Goal: Task Accomplishment & Management: Complete application form

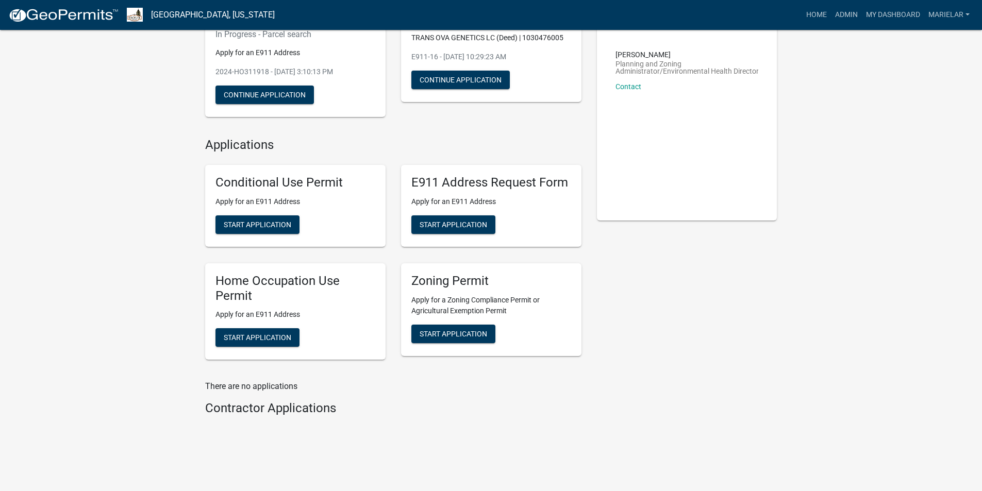
scroll to position [133, 0]
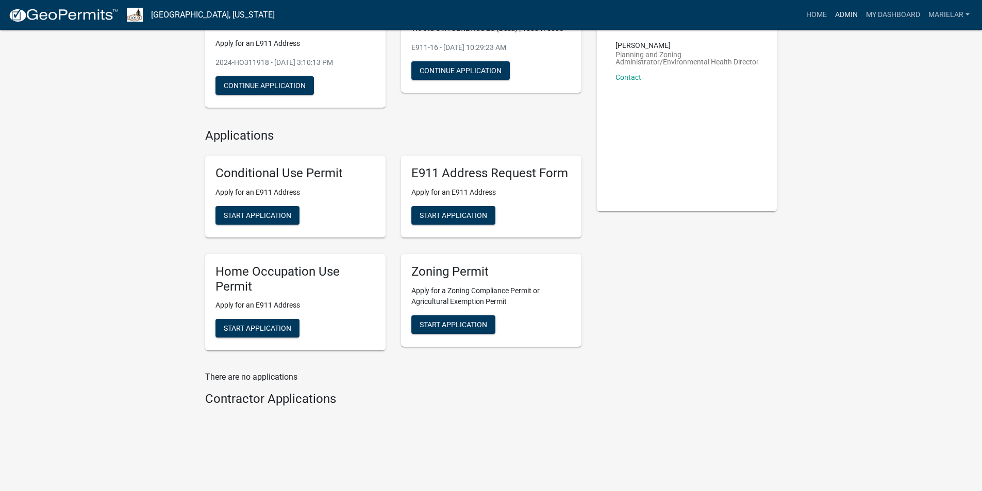
click at [845, 14] on link "Admin" at bounding box center [846, 15] width 31 height 20
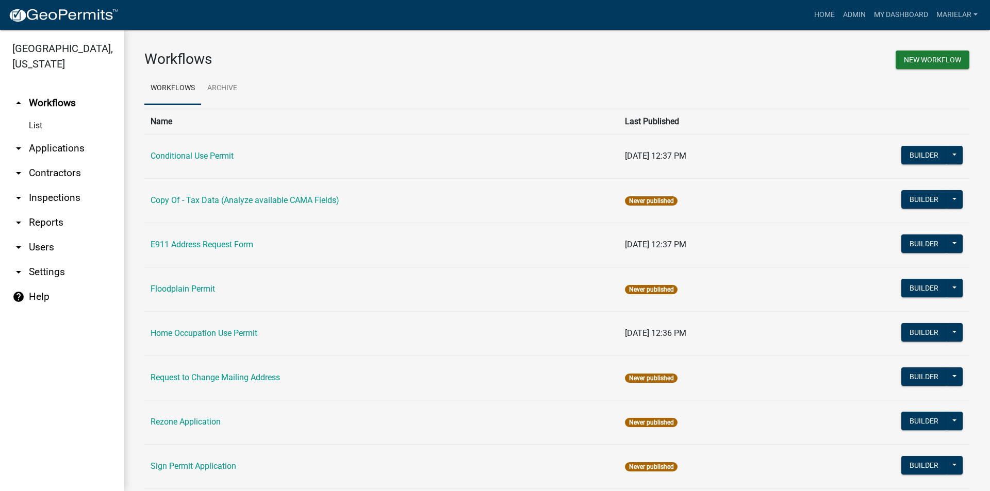
click at [18, 142] on icon "arrow_drop_down" at bounding box center [18, 148] width 12 height 12
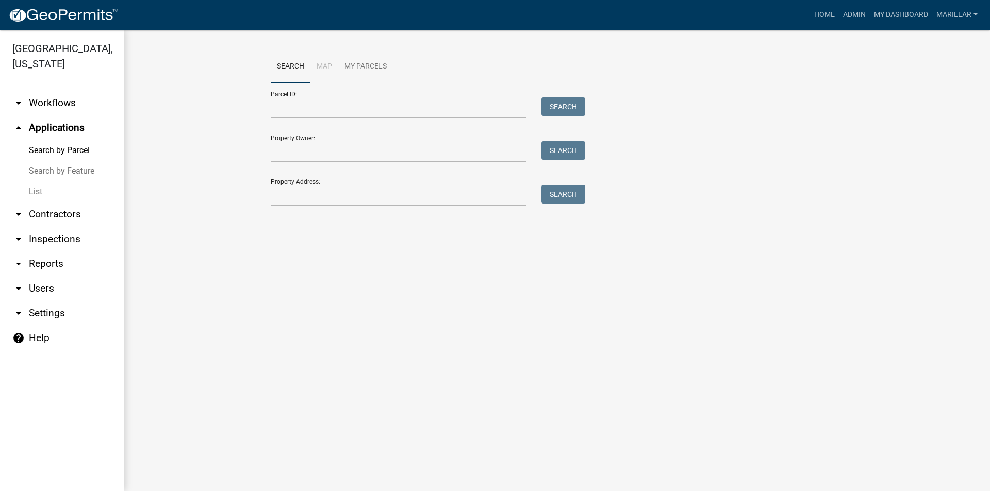
click at [36, 181] on link "List" at bounding box center [62, 191] width 124 height 21
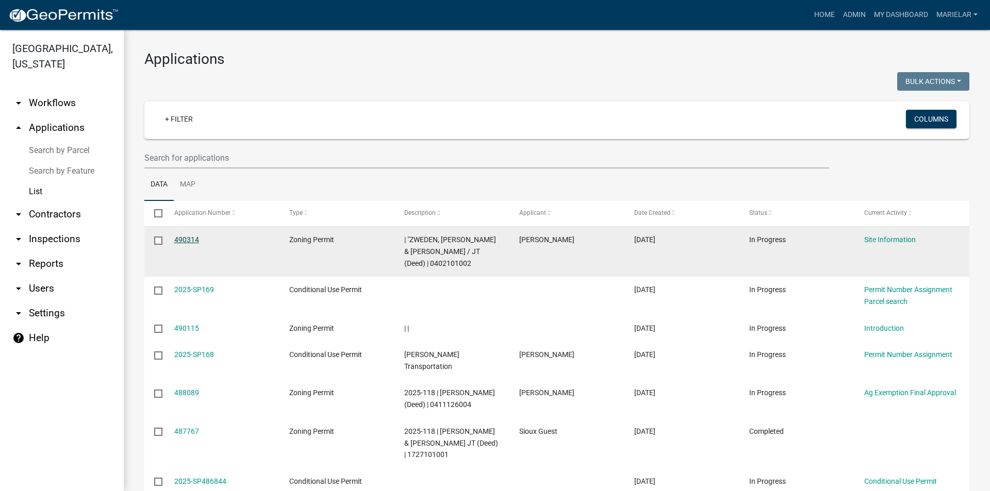
click at [188, 241] on link "490314" at bounding box center [186, 240] width 25 height 8
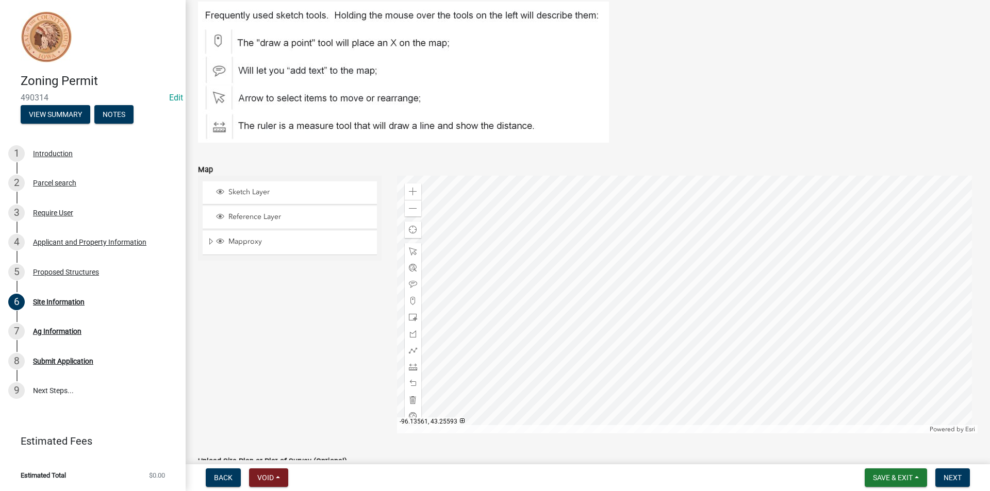
scroll to position [72, 0]
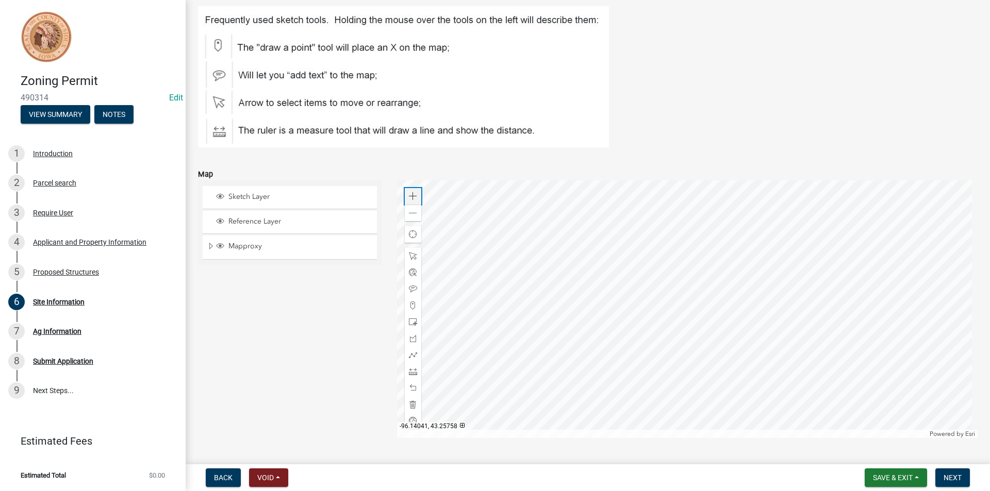
click at [408, 201] on div "Zoom in" at bounding box center [413, 196] width 16 height 16
click at [632, 287] on div at bounding box center [687, 309] width 581 height 258
click at [413, 216] on span at bounding box center [413, 213] width 8 height 8
click at [410, 199] on span at bounding box center [413, 196] width 8 height 8
click at [412, 367] on div at bounding box center [413, 372] width 16 height 16
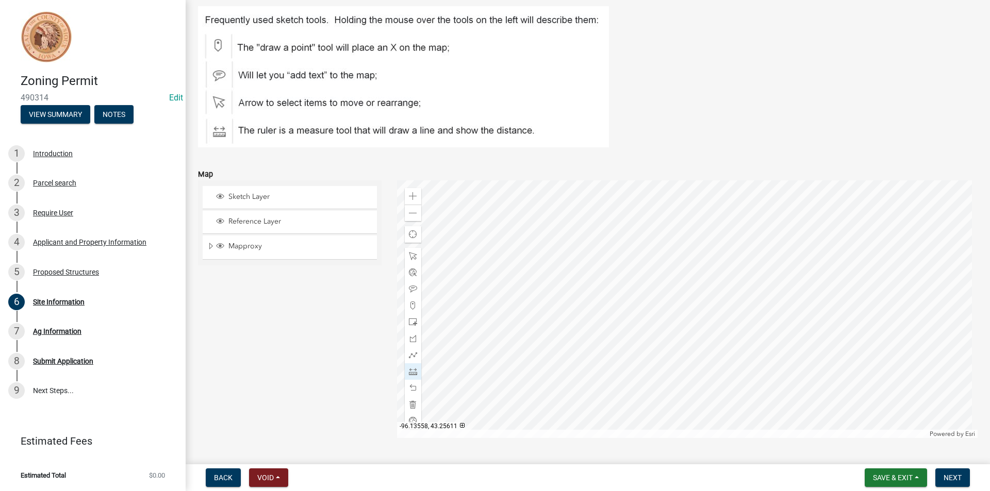
click at [736, 328] on div at bounding box center [687, 309] width 581 height 258
click at [723, 327] on div at bounding box center [687, 309] width 581 height 258
click at [702, 370] on div at bounding box center [687, 309] width 581 height 258
click at [701, 365] on div at bounding box center [687, 309] width 581 height 258
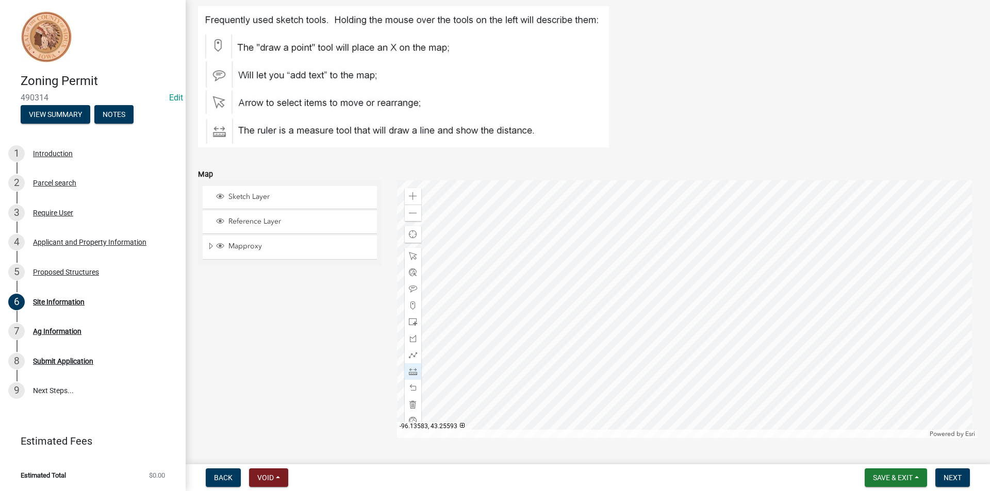
click at [701, 365] on div at bounding box center [687, 309] width 581 height 258
click at [955, 478] on span "Next" at bounding box center [953, 478] width 18 height 8
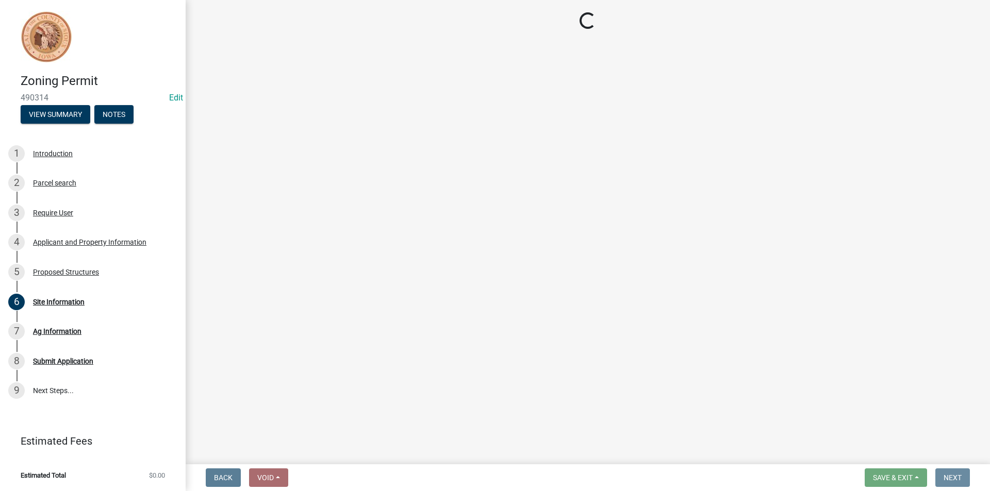
scroll to position [0, 0]
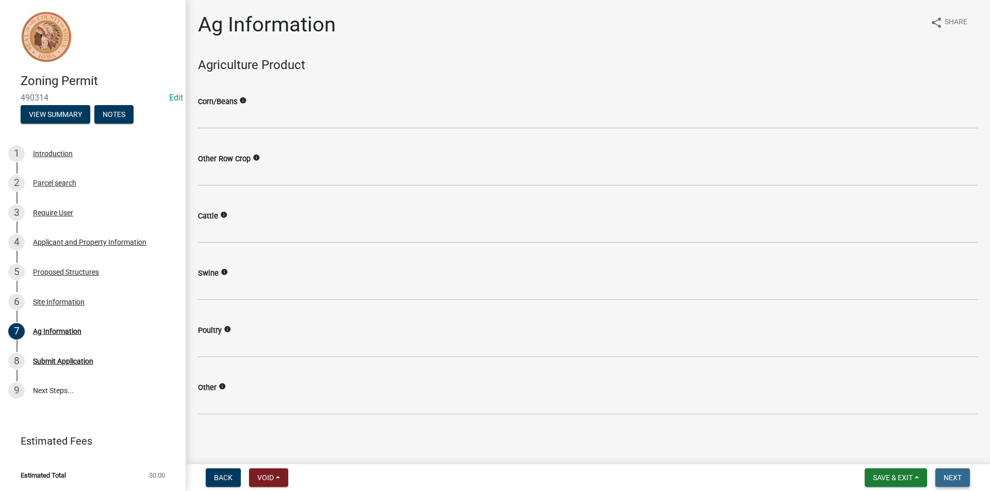
click at [953, 478] on span "Next" at bounding box center [953, 478] width 18 height 8
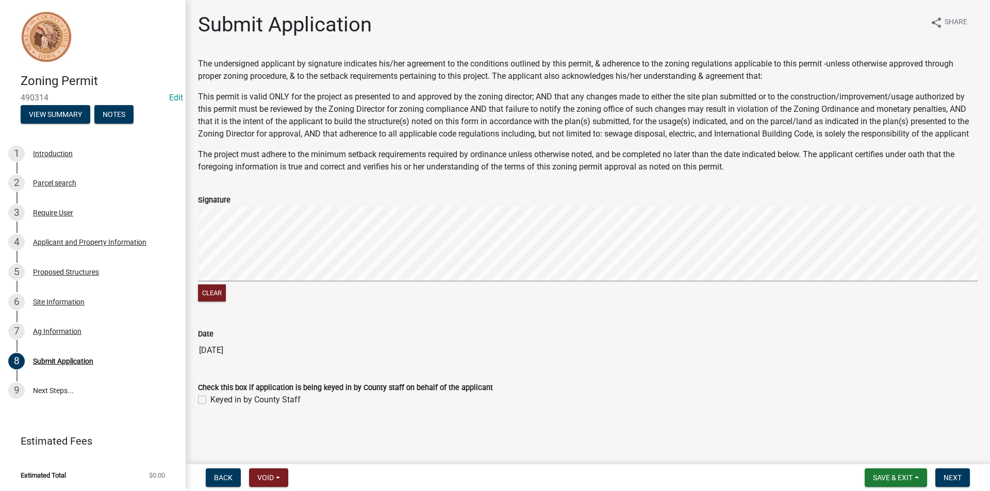
drag, startPoint x: 953, startPoint y: 478, endPoint x: 466, endPoint y: 484, distance: 487.3
click at [466, 484] on div "Back Void Withdraw Lock Expire Void Save & Exit Save Save & Exit Next" at bounding box center [588, 478] width 788 height 19
click at [896, 480] on span "Save & Exit" at bounding box center [893, 478] width 40 height 8
click at [896, 450] on button "Save & Exit" at bounding box center [886, 451] width 82 height 25
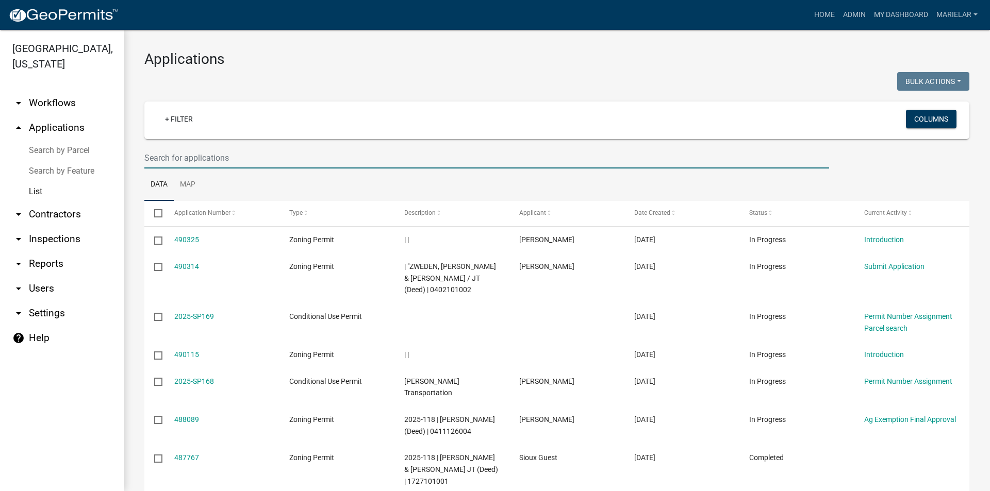
click at [249, 154] on input "text" at bounding box center [486, 157] width 685 height 21
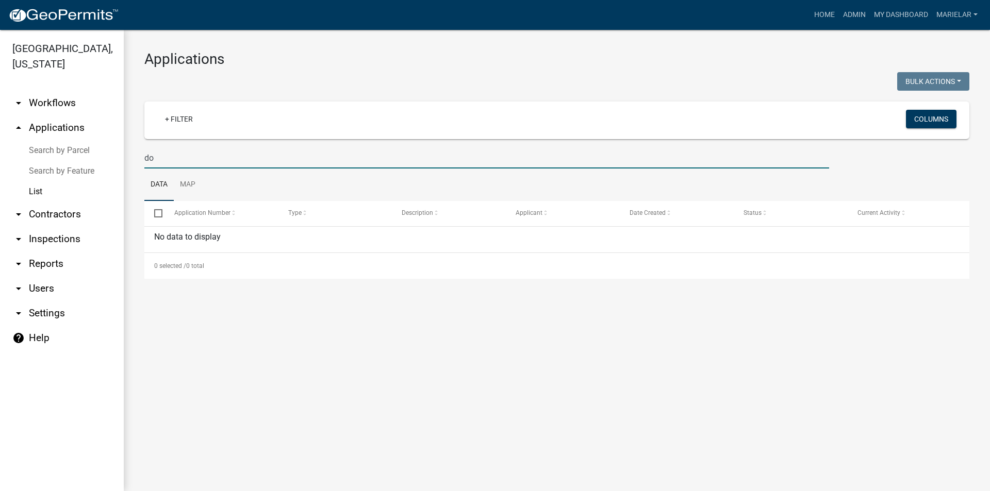
type input "d"
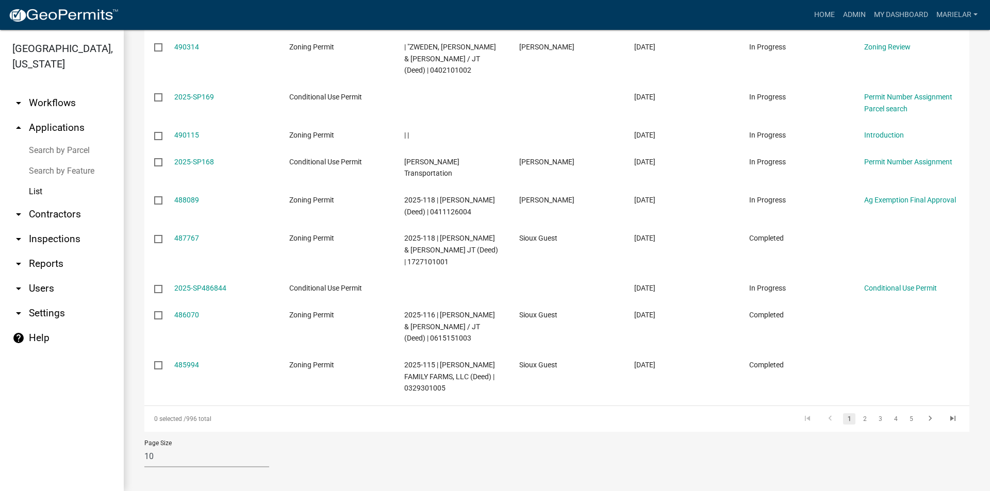
scroll to position [224, 0]
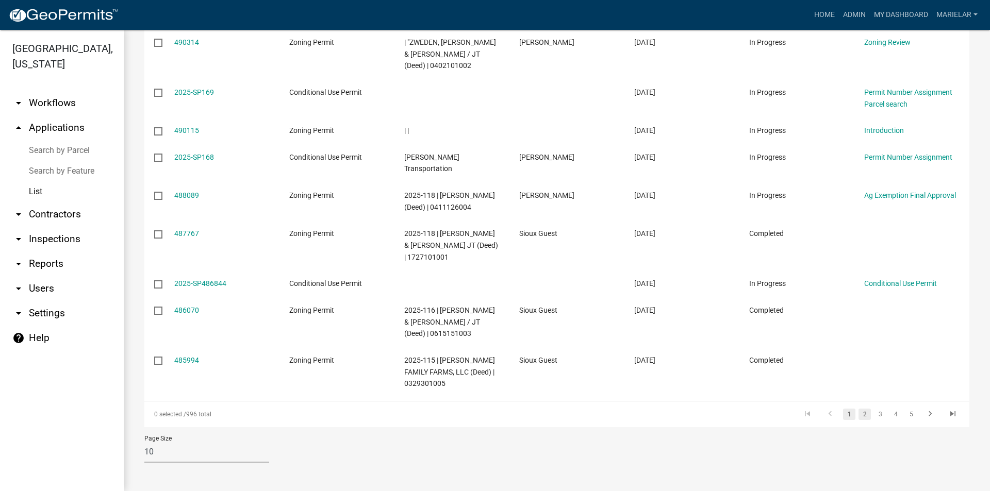
click at [858, 417] on link "2" at bounding box center [864, 414] width 12 height 11
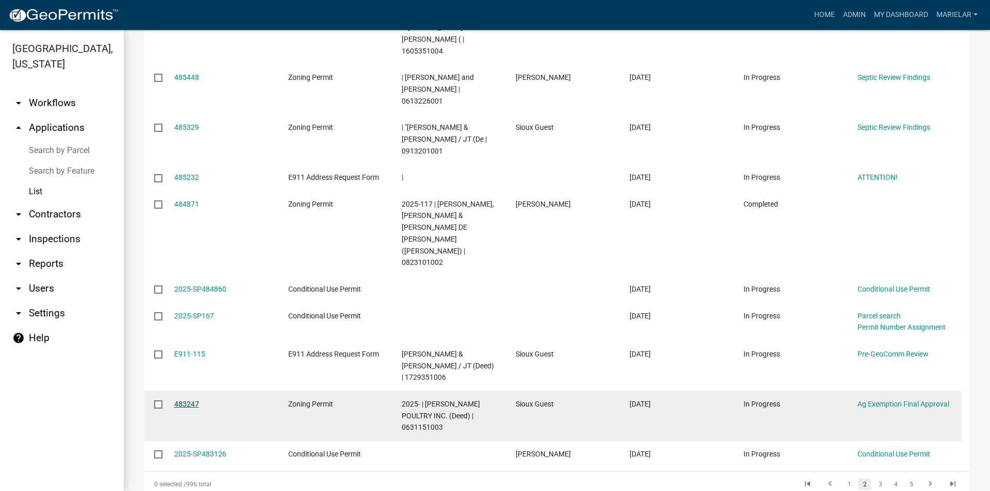
click at [185, 400] on link "483247" at bounding box center [186, 404] width 25 height 8
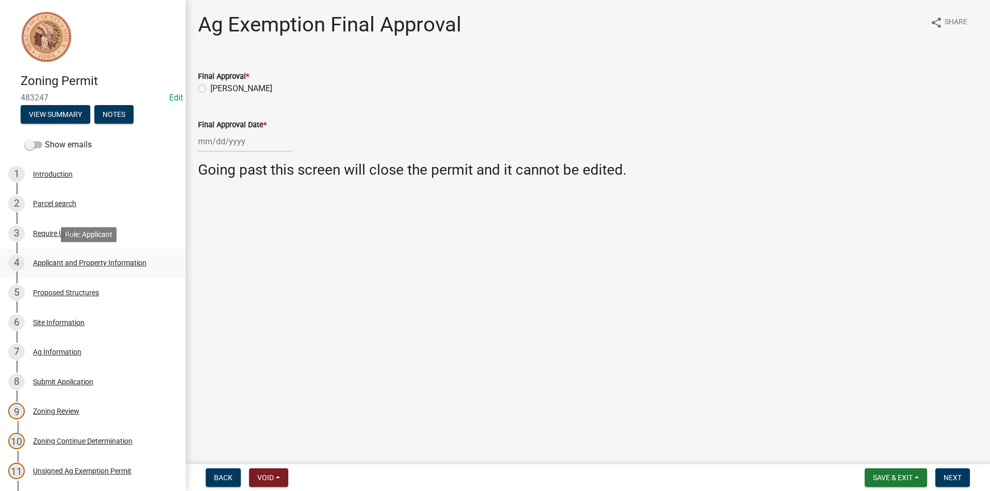
click at [79, 260] on div "Applicant and Property Information" at bounding box center [89, 262] width 113 height 7
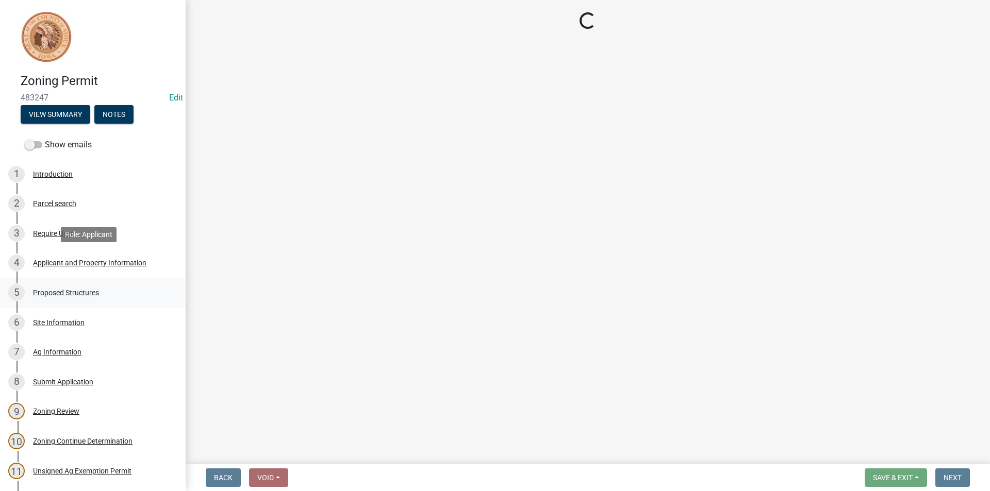
drag, startPoint x: 79, startPoint y: 260, endPoint x: 79, endPoint y: 294, distance: 34.5
click at [79, 294] on div "Proposed Structures" at bounding box center [66, 292] width 66 height 7
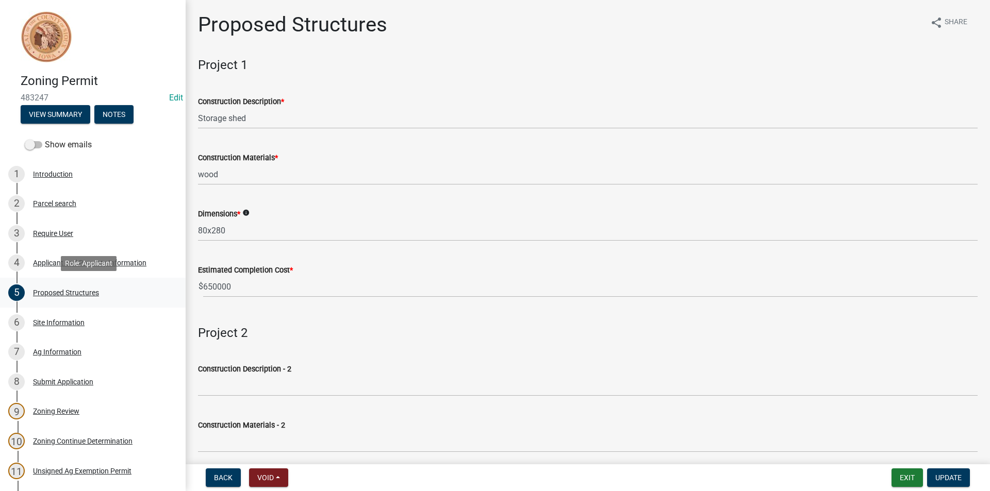
scroll to position [103, 0]
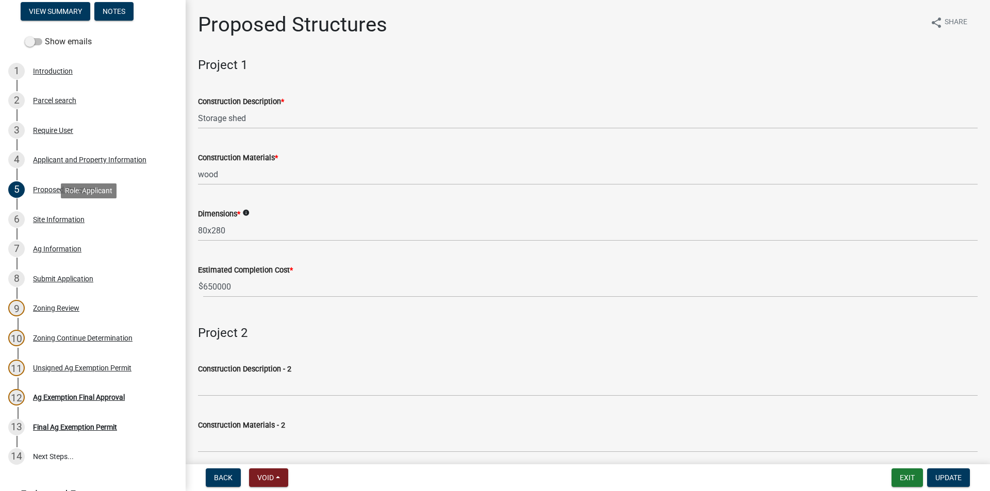
click at [66, 223] on div "Site Information" at bounding box center [59, 219] width 52 height 7
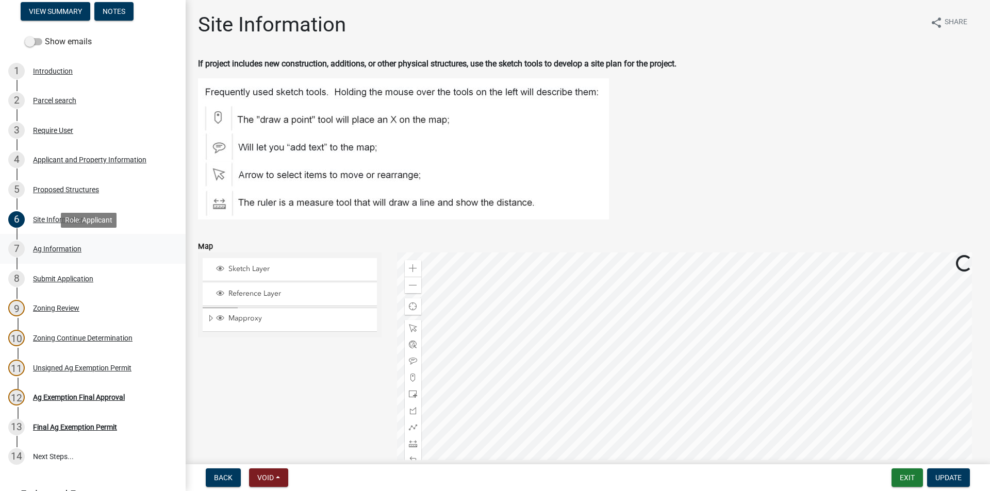
click at [61, 253] on div "7 Ag Information" at bounding box center [88, 249] width 161 height 16
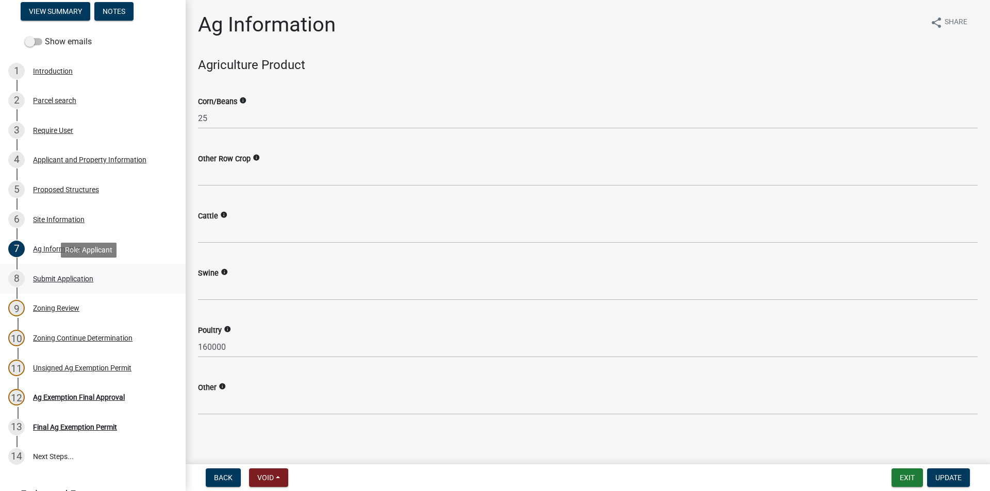
click at [62, 278] on div "Submit Application" at bounding box center [63, 278] width 60 height 7
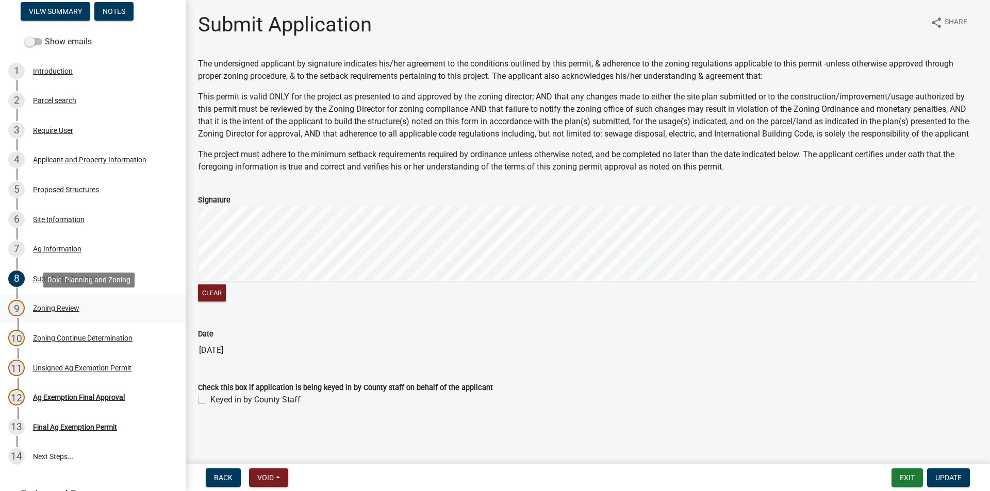
drag, startPoint x: 54, startPoint y: 308, endPoint x: 47, endPoint y: 306, distance: 7.5
click at [47, 306] on div "Zoning Review" at bounding box center [56, 308] width 46 height 7
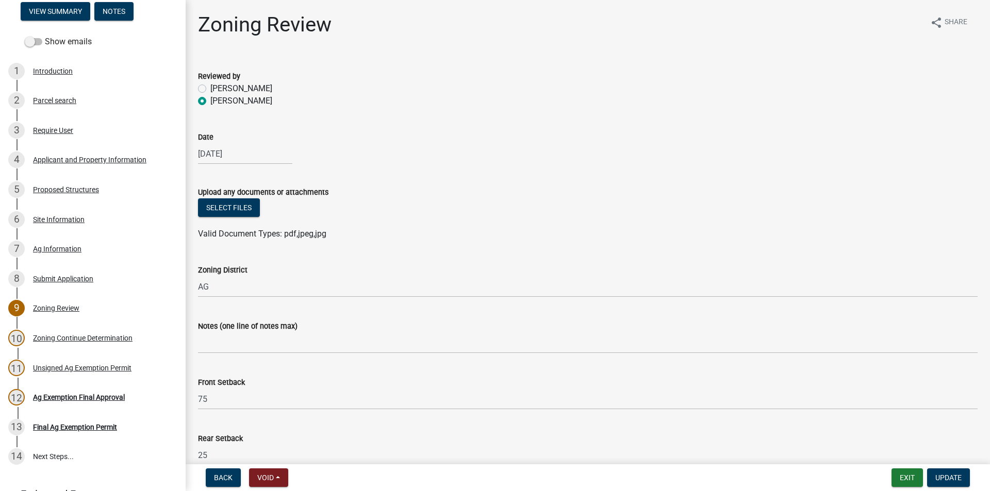
scroll to position [206, 0]
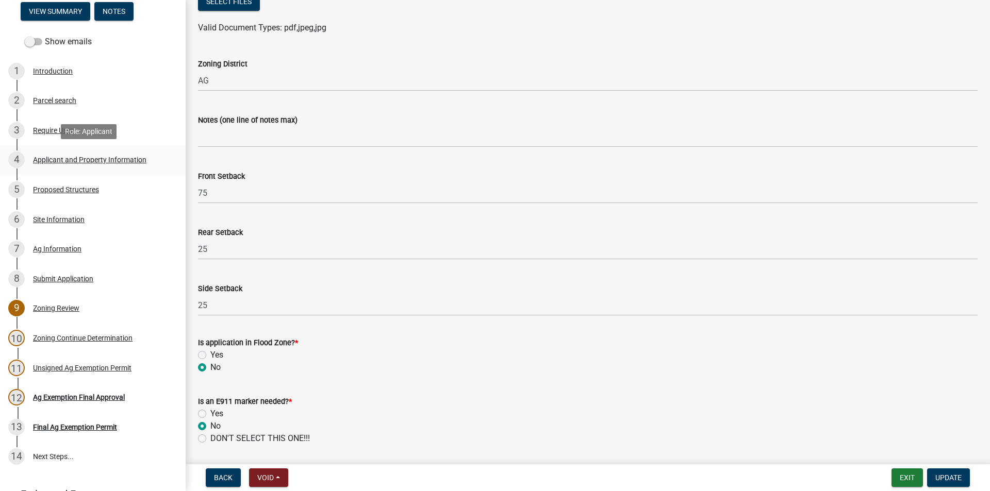
click at [101, 167] on div "4 Applicant and Property Information" at bounding box center [88, 160] width 161 height 16
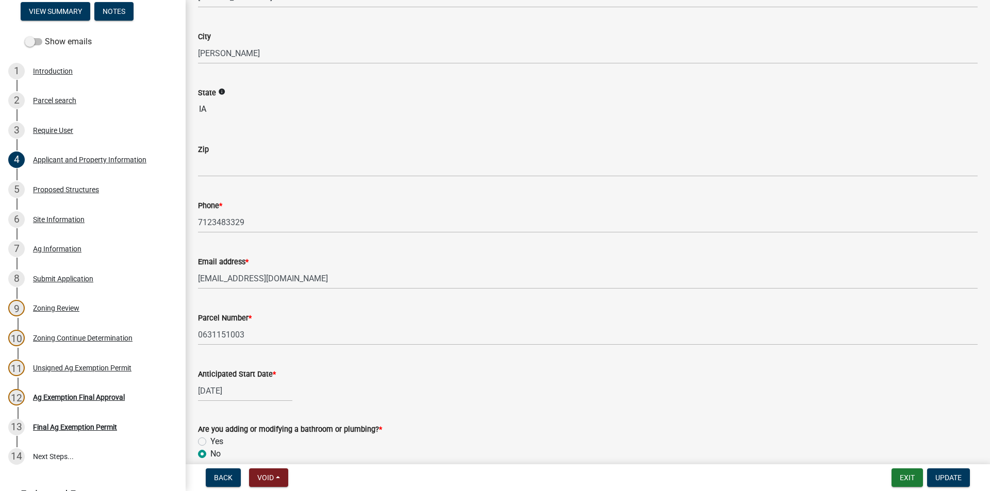
scroll to position [258, 0]
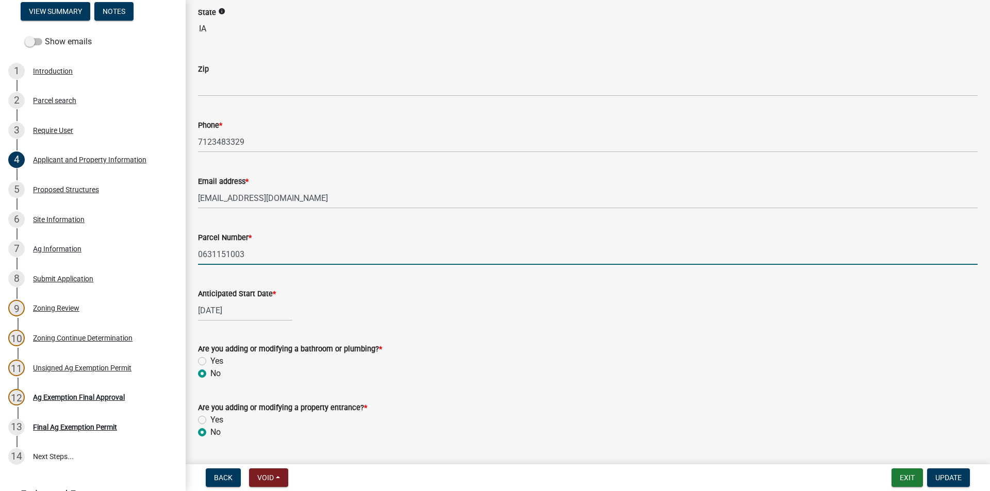
click at [228, 257] on input "0631151003" at bounding box center [588, 254] width 780 height 21
click at [73, 195] on div "5 Proposed Structures" at bounding box center [88, 189] width 161 height 16
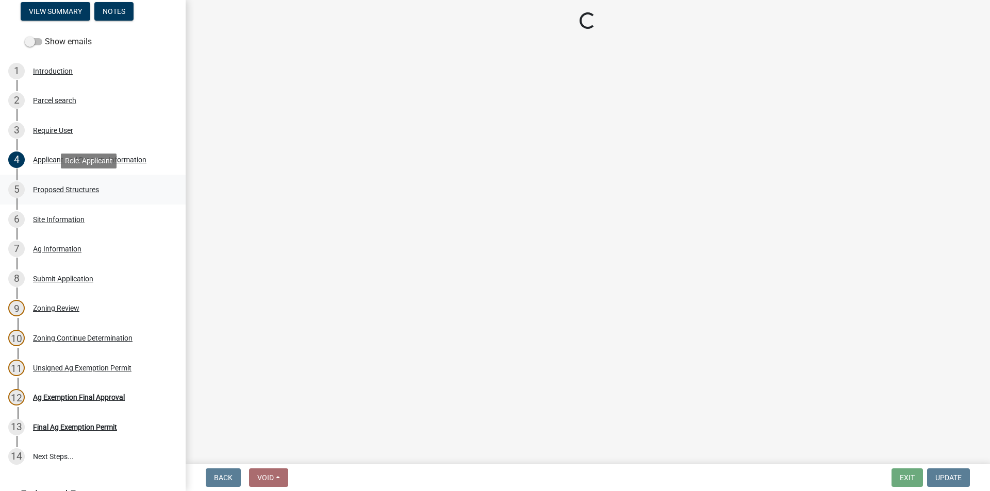
scroll to position [0, 0]
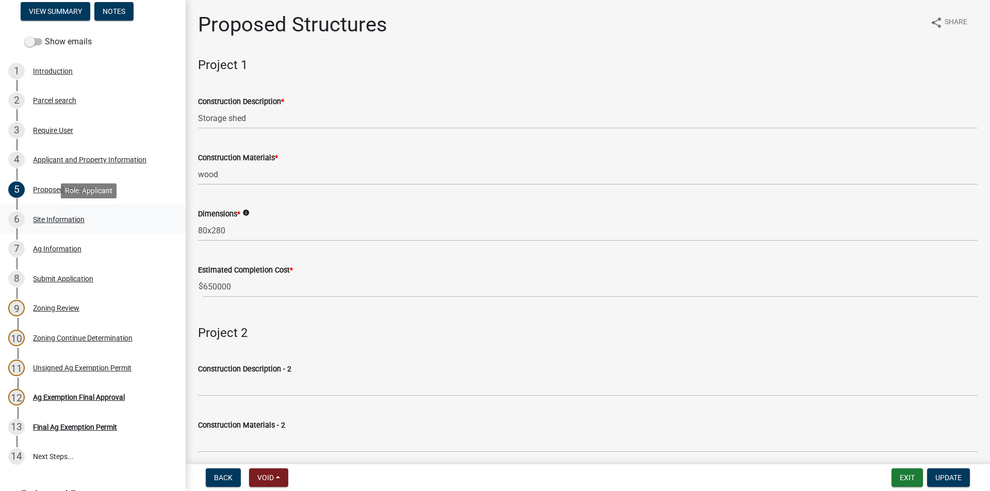
click at [70, 220] on div "Site Information" at bounding box center [59, 219] width 52 height 7
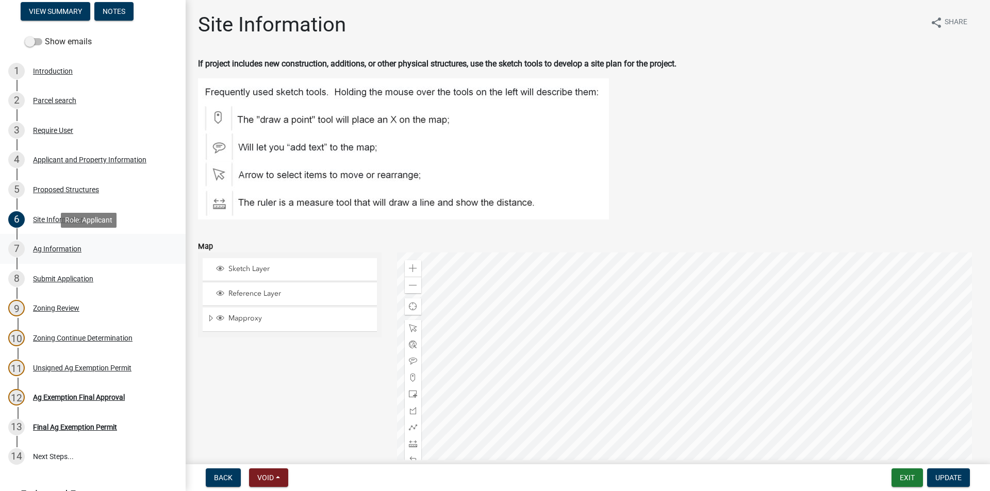
click at [70, 249] on div "Ag Information" at bounding box center [57, 248] width 48 height 7
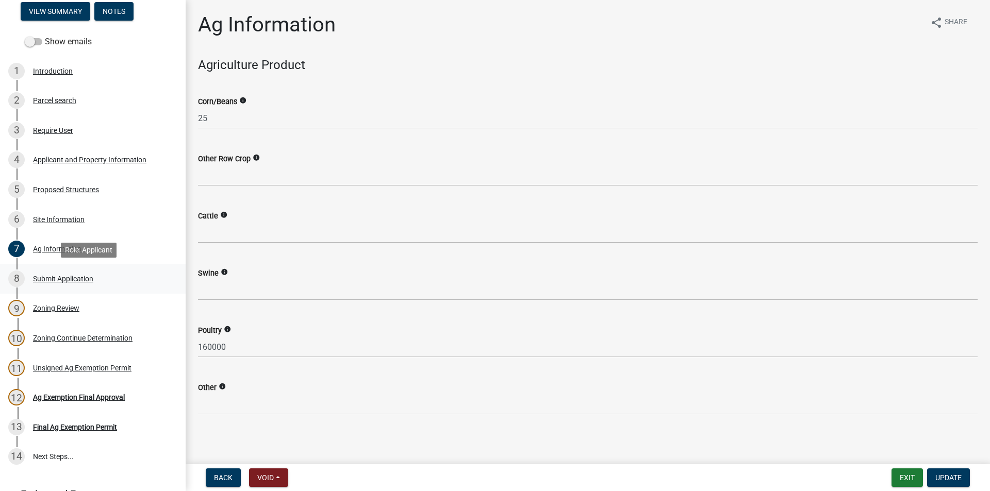
click at [74, 279] on div "Submit Application" at bounding box center [63, 278] width 60 height 7
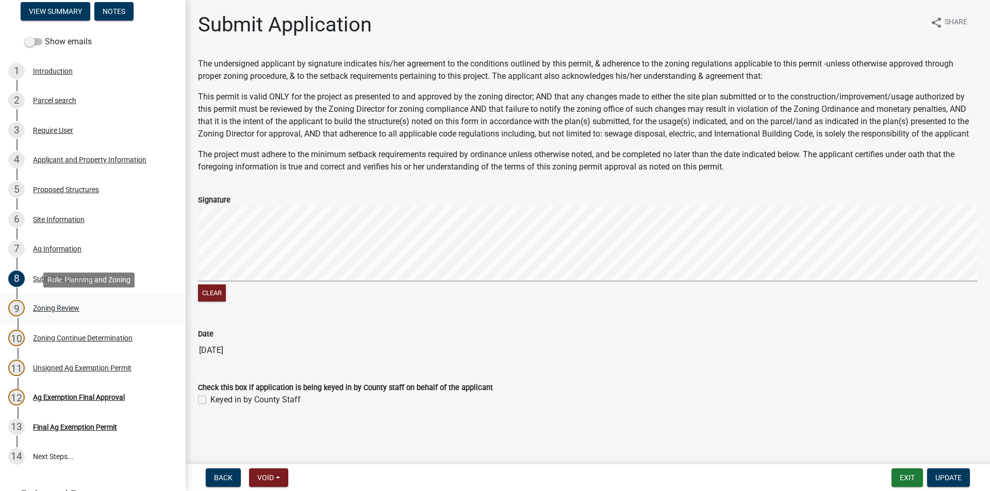
click at [65, 310] on div "Zoning Review" at bounding box center [56, 308] width 46 height 7
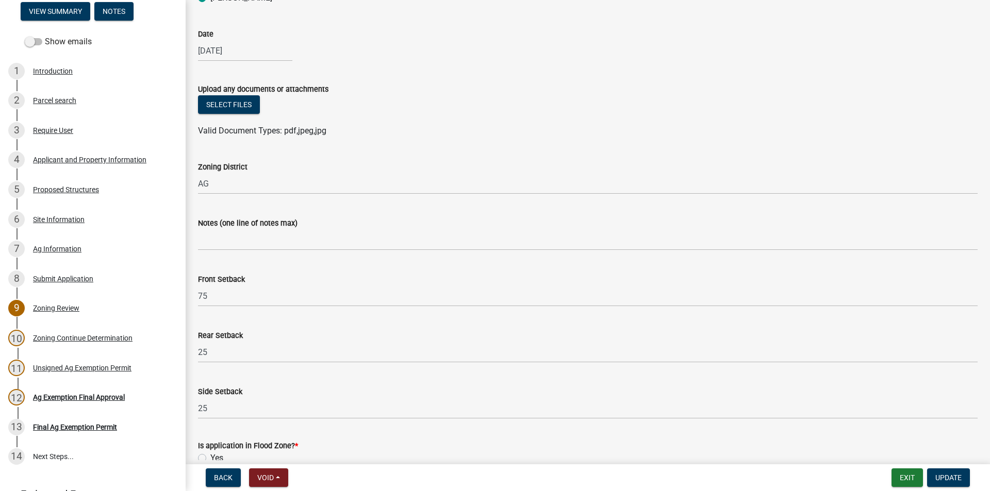
scroll to position [258, 0]
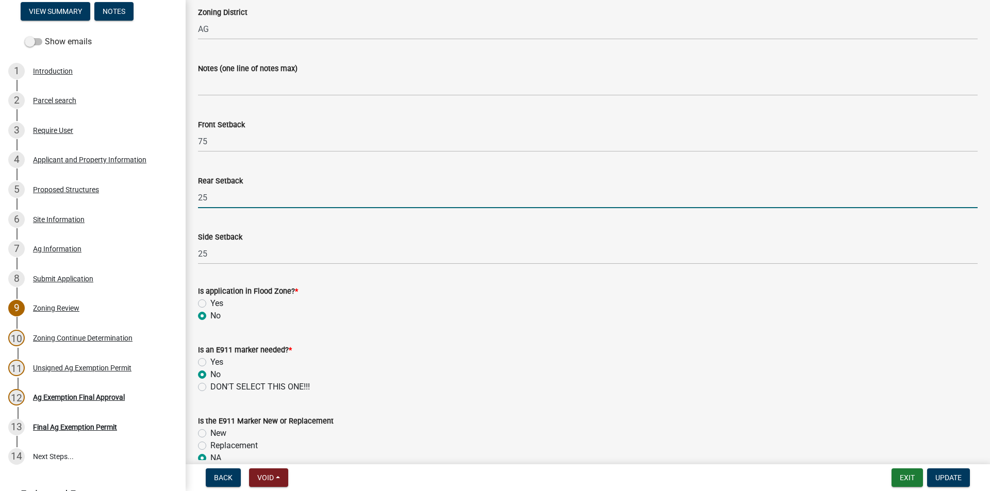
click at [233, 192] on input "25" at bounding box center [588, 197] width 780 height 21
type input "2"
type input "1"
type input "25"
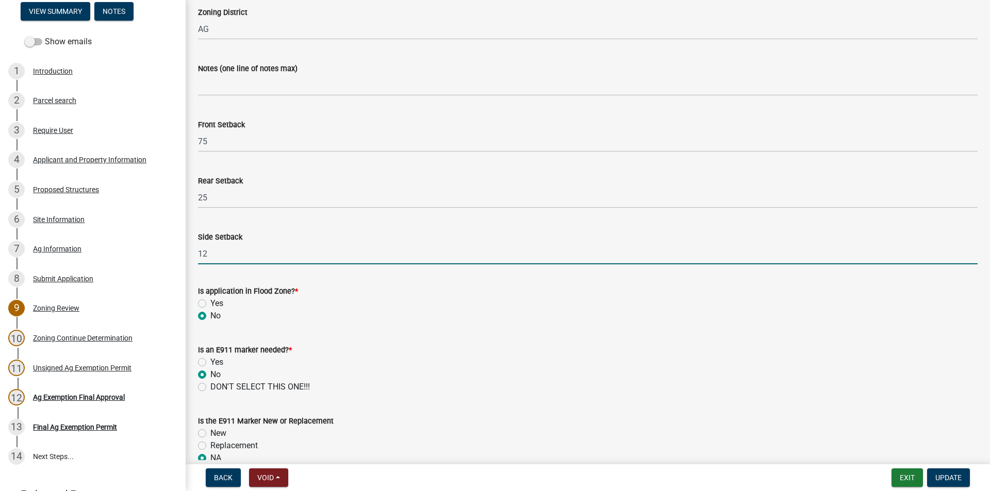
type input "12"
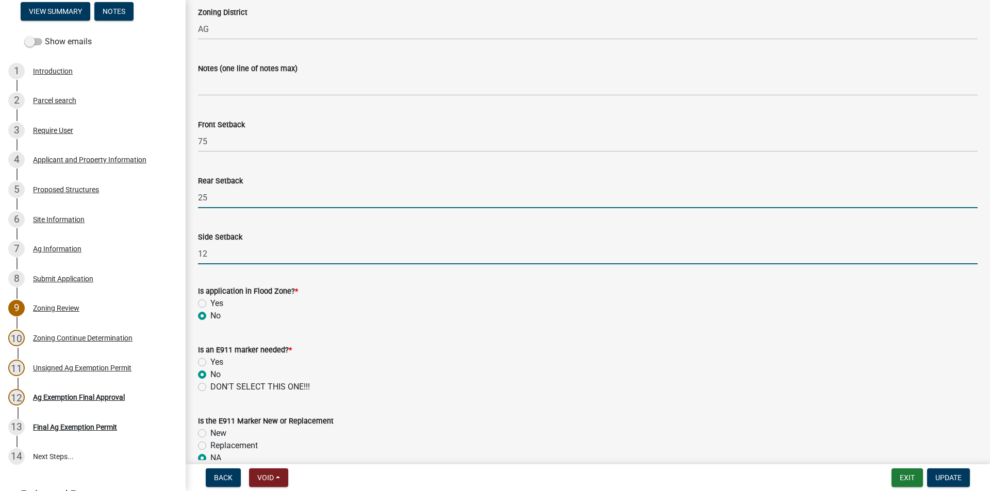
click at [218, 196] on input "25" at bounding box center [588, 197] width 780 height 21
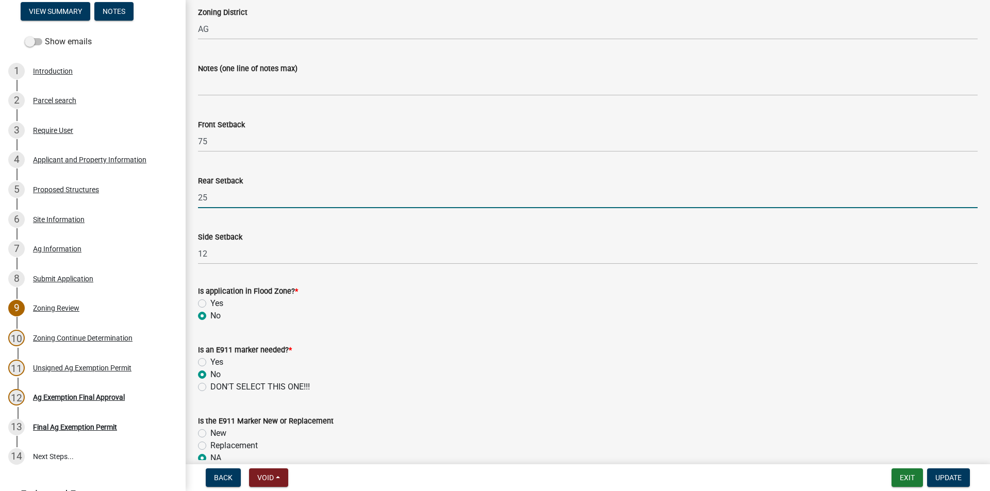
type input "2"
type input "12"
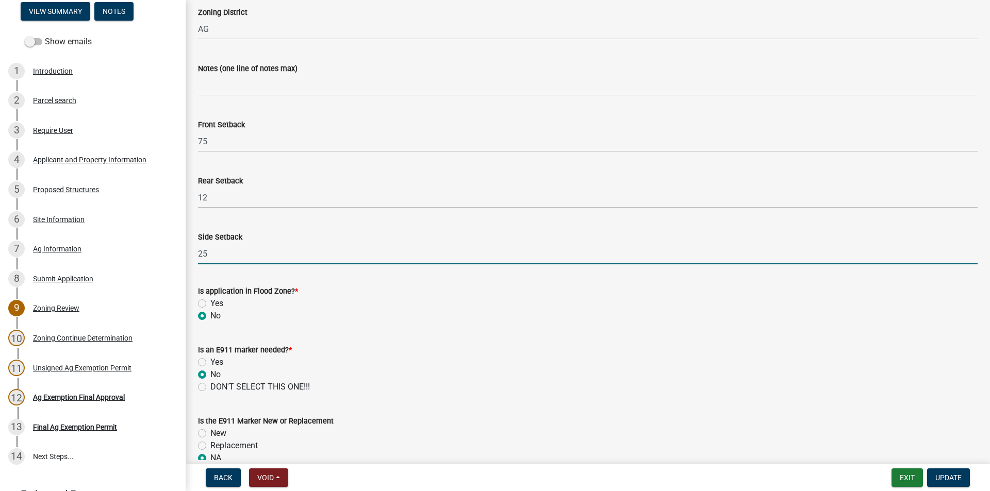
type input "25"
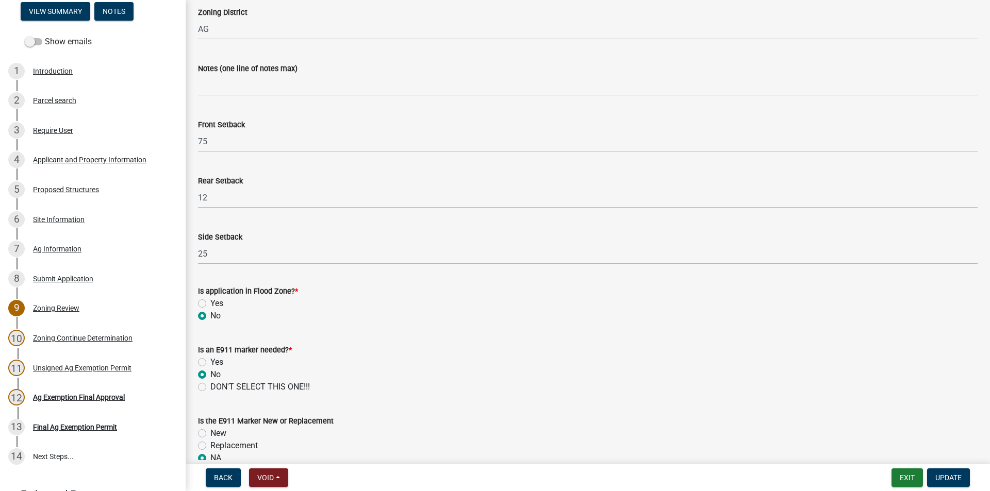
click at [393, 360] on div "Yes" at bounding box center [588, 362] width 780 height 12
drag, startPoint x: 393, startPoint y: 360, endPoint x: 357, endPoint y: 359, distance: 36.6
click at [357, 359] on div "Yes" at bounding box center [588, 362] width 780 height 12
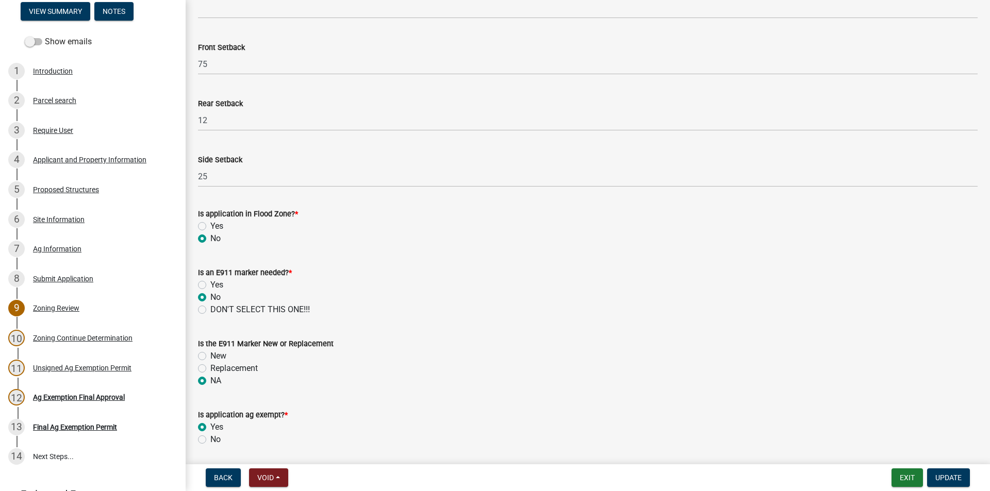
scroll to position [427, 0]
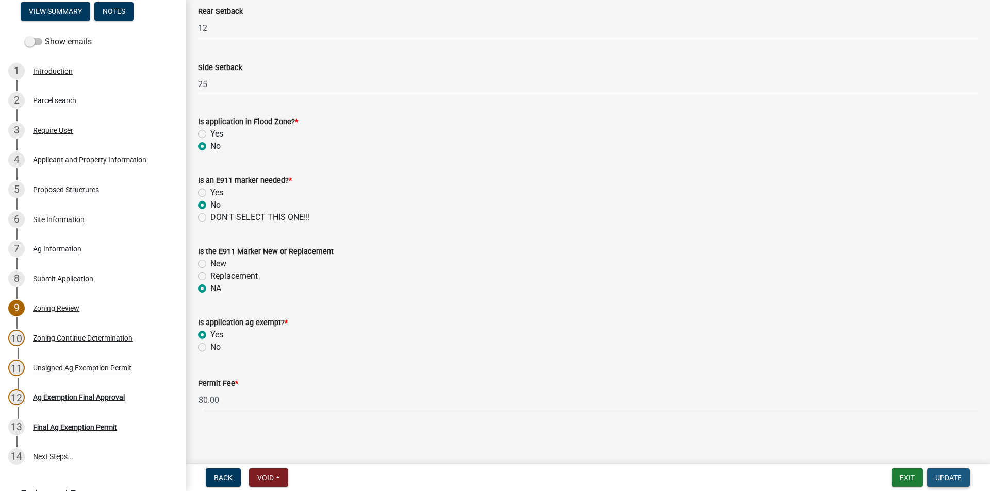
click at [954, 477] on span "Update" at bounding box center [948, 478] width 26 height 8
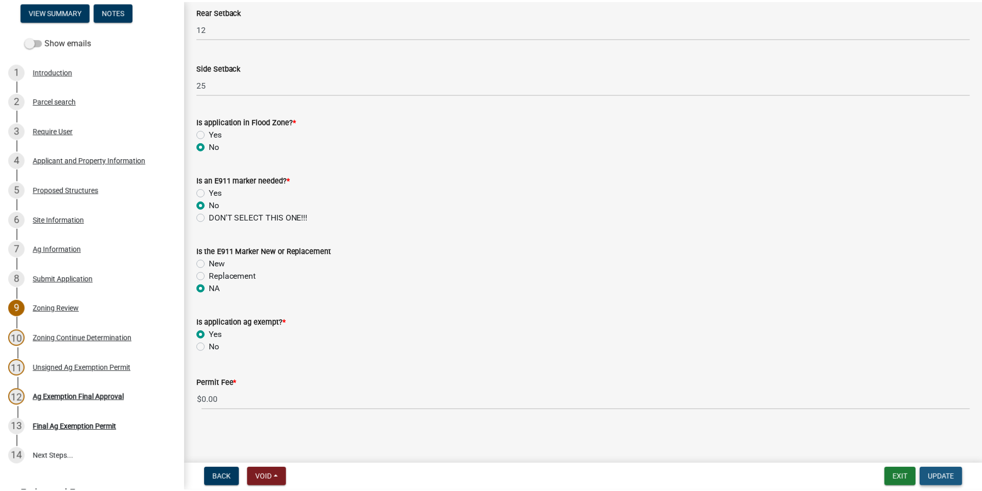
scroll to position [0, 0]
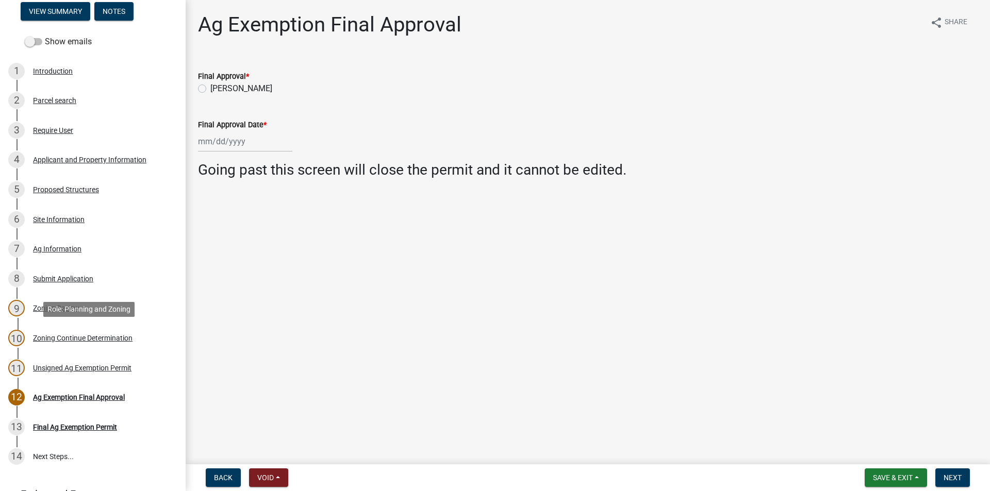
click at [82, 340] on div "Zoning Continue Determination" at bounding box center [83, 338] width 100 height 7
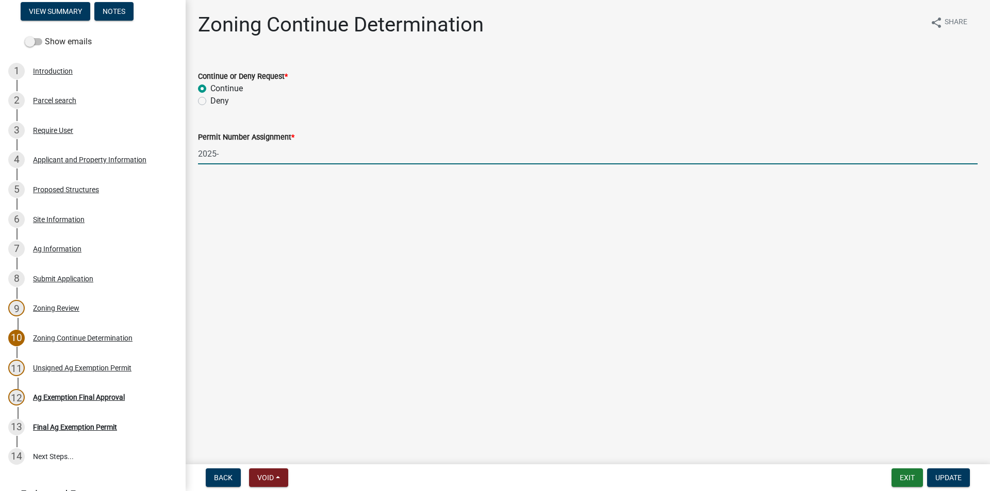
click at [263, 149] on input "2025-" at bounding box center [588, 153] width 780 height 21
type input "2025-120"
click at [960, 482] on span "Update" at bounding box center [948, 478] width 26 height 8
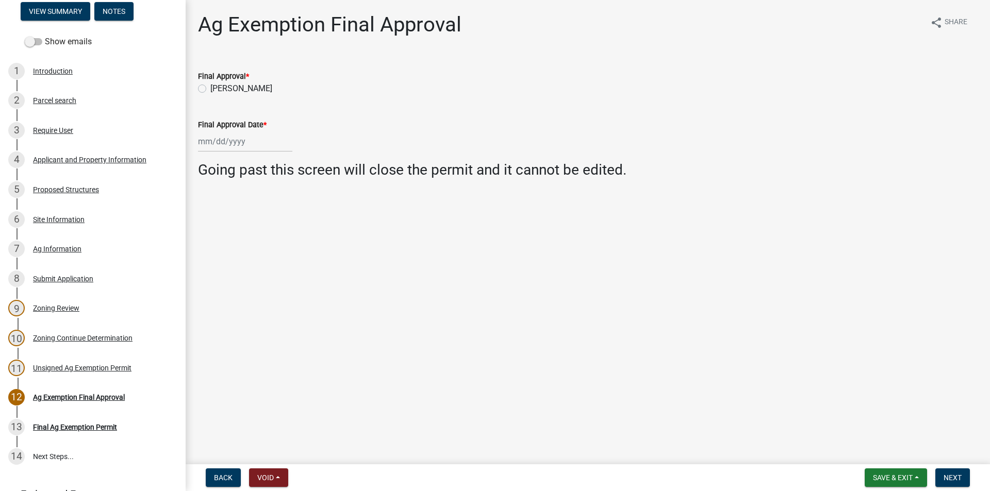
click at [210, 91] on label "[PERSON_NAME]" at bounding box center [241, 88] width 62 height 12
click at [210, 89] on input "[PERSON_NAME]" at bounding box center [213, 85] width 7 height 7
radio input "true"
click at [237, 142] on div at bounding box center [245, 141] width 94 height 21
select select "10"
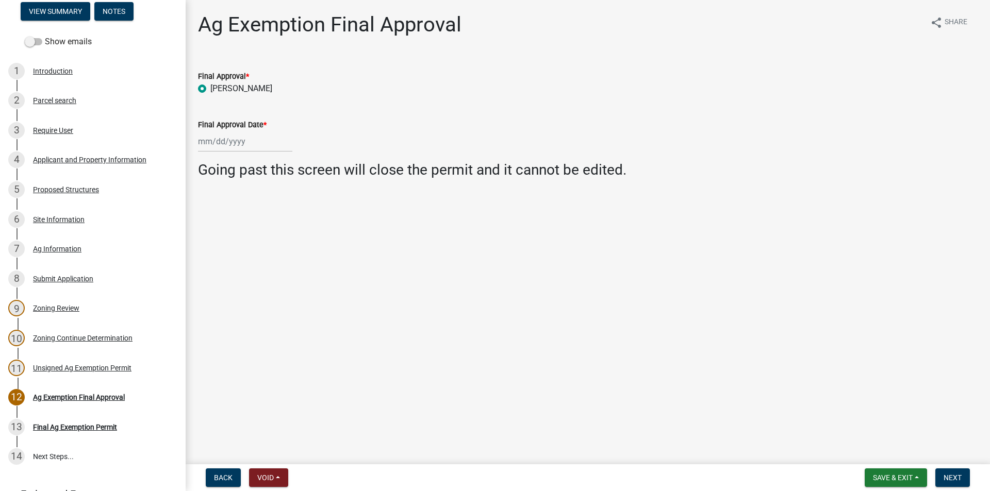
select select "2025"
click at [255, 213] on div "9" at bounding box center [258, 213] width 16 height 16
type input "[DATE]"
click at [964, 476] on button "Next" at bounding box center [952, 478] width 35 height 19
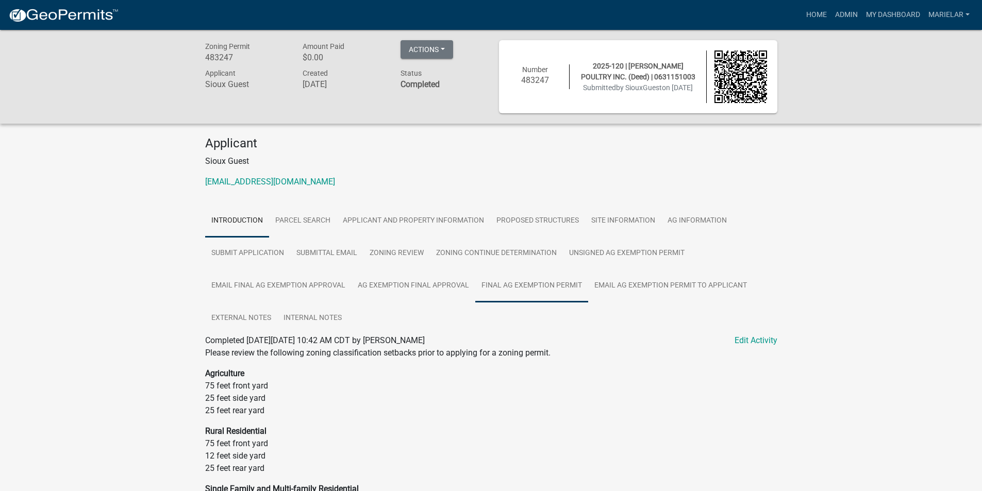
click at [526, 290] on link "Final Ag Exemption Permit" at bounding box center [531, 286] width 113 height 33
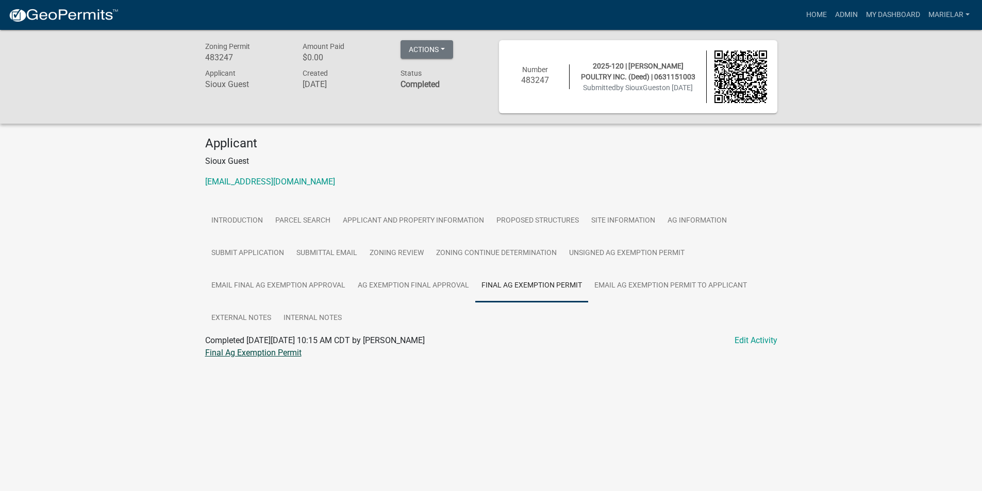
click at [253, 353] on link "Final Ag Exemption Permit" at bounding box center [253, 353] width 96 height 10
